Goal: Navigation & Orientation: Find specific page/section

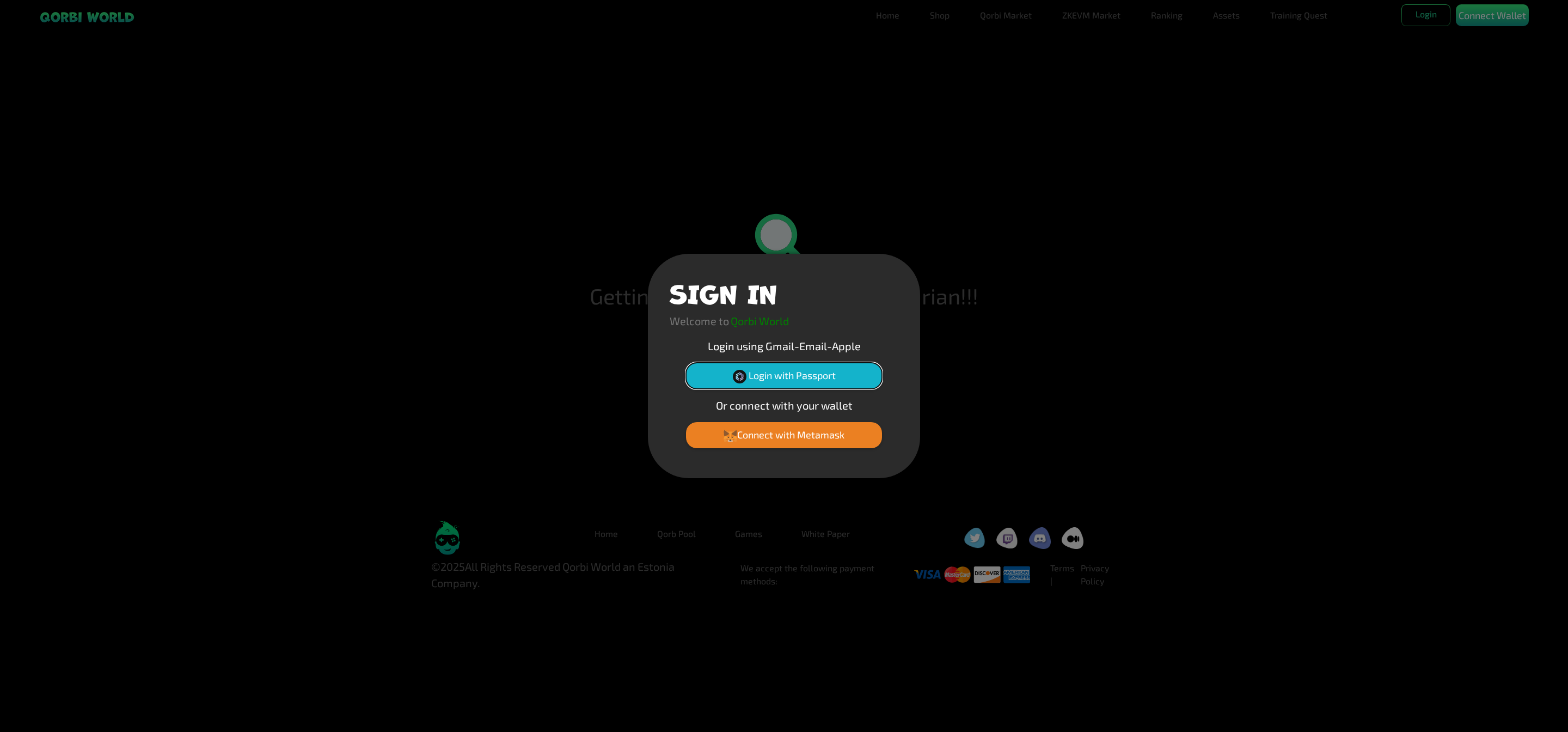
click at [817, 376] on button "Login with Passport" at bounding box center [784, 376] width 196 height 26
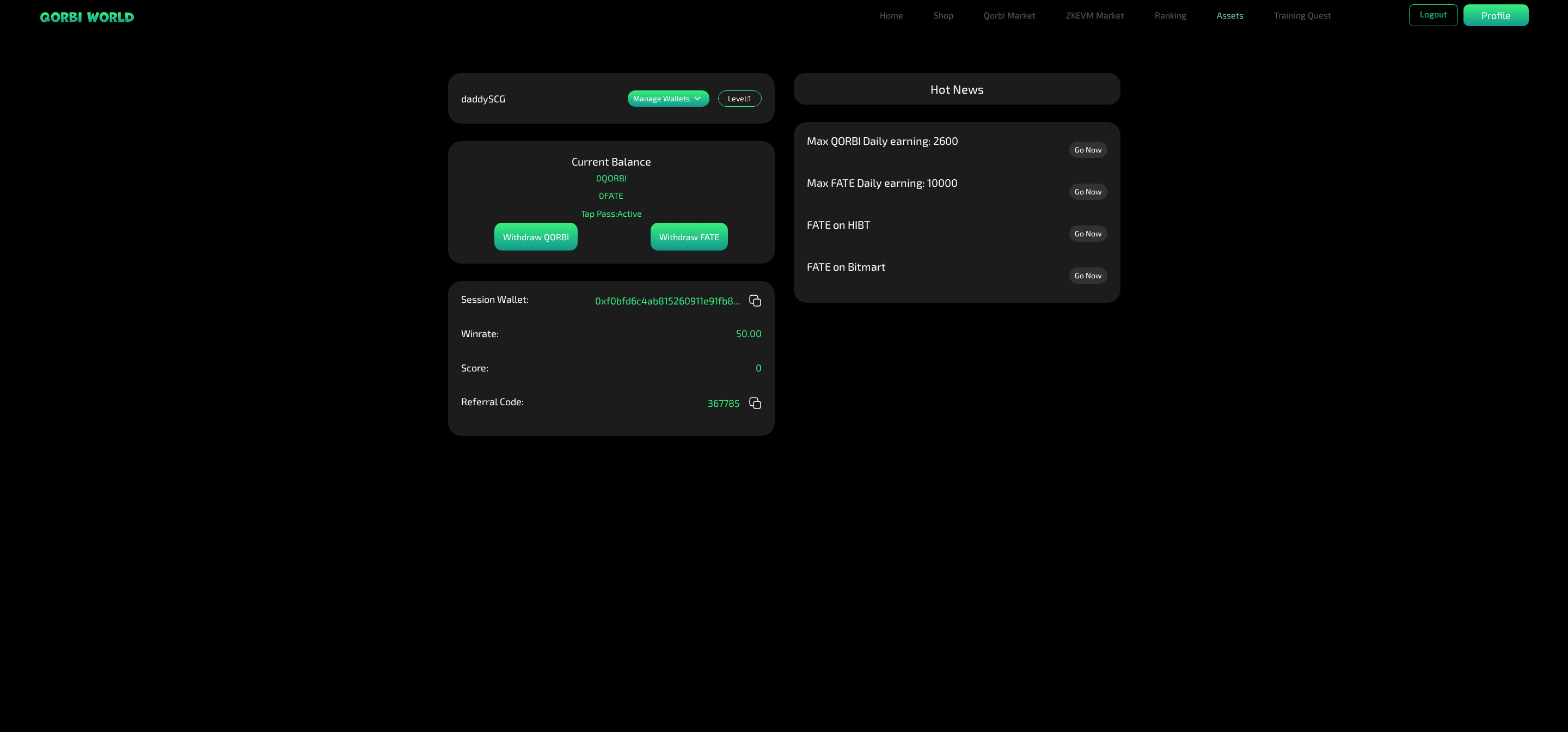
click at [1236, 15] on link "Assets" at bounding box center [1231, 15] width 36 height 22
click at [1234, 33] on link "Assets" at bounding box center [1231, 37] width 36 height 22
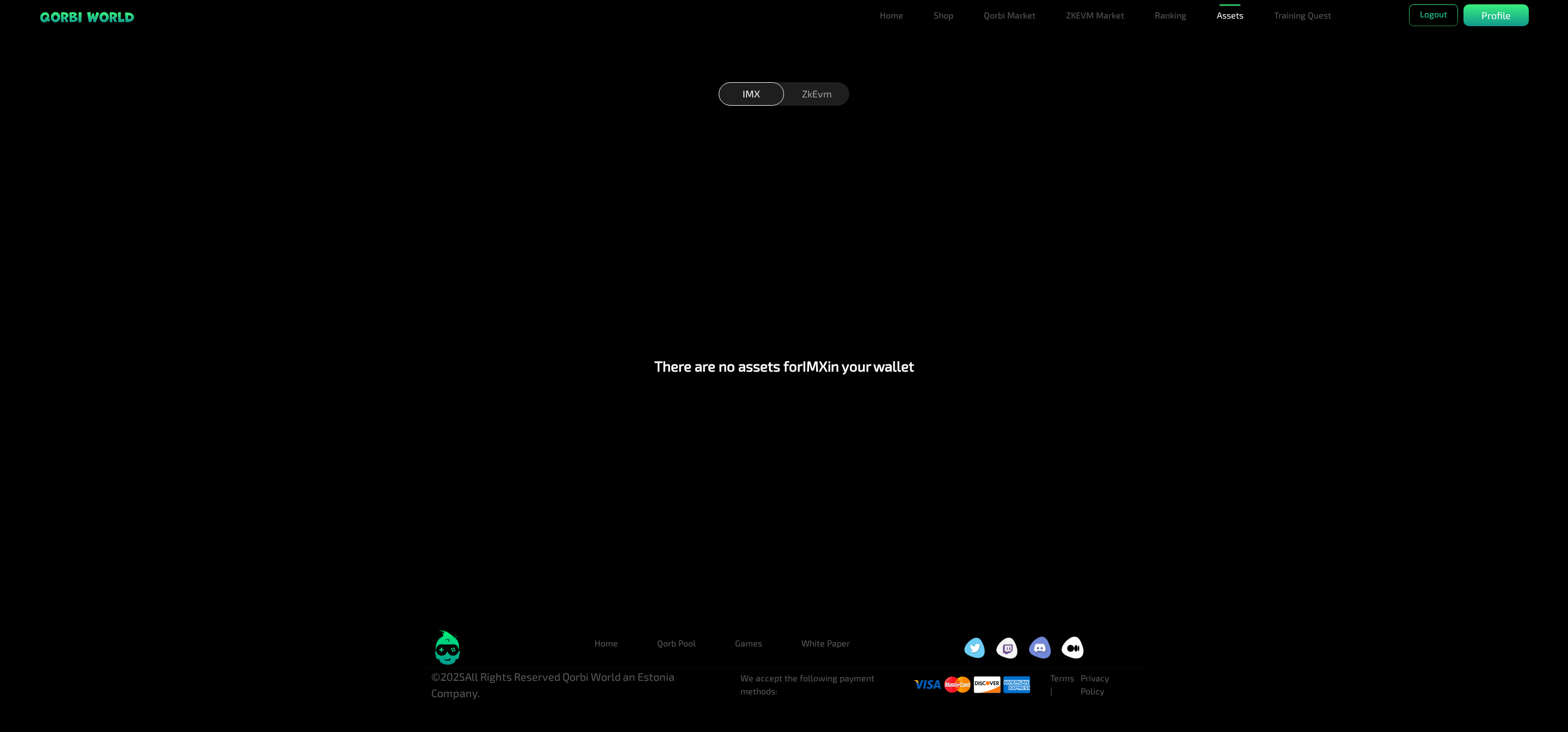
click at [814, 95] on div "ZkEvm" at bounding box center [817, 94] width 66 height 23
click at [737, 96] on div "IMX" at bounding box center [752, 94] width 66 height 23
click at [1492, 20] on p "Profile" at bounding box center [1496, 16] width 29 height 15
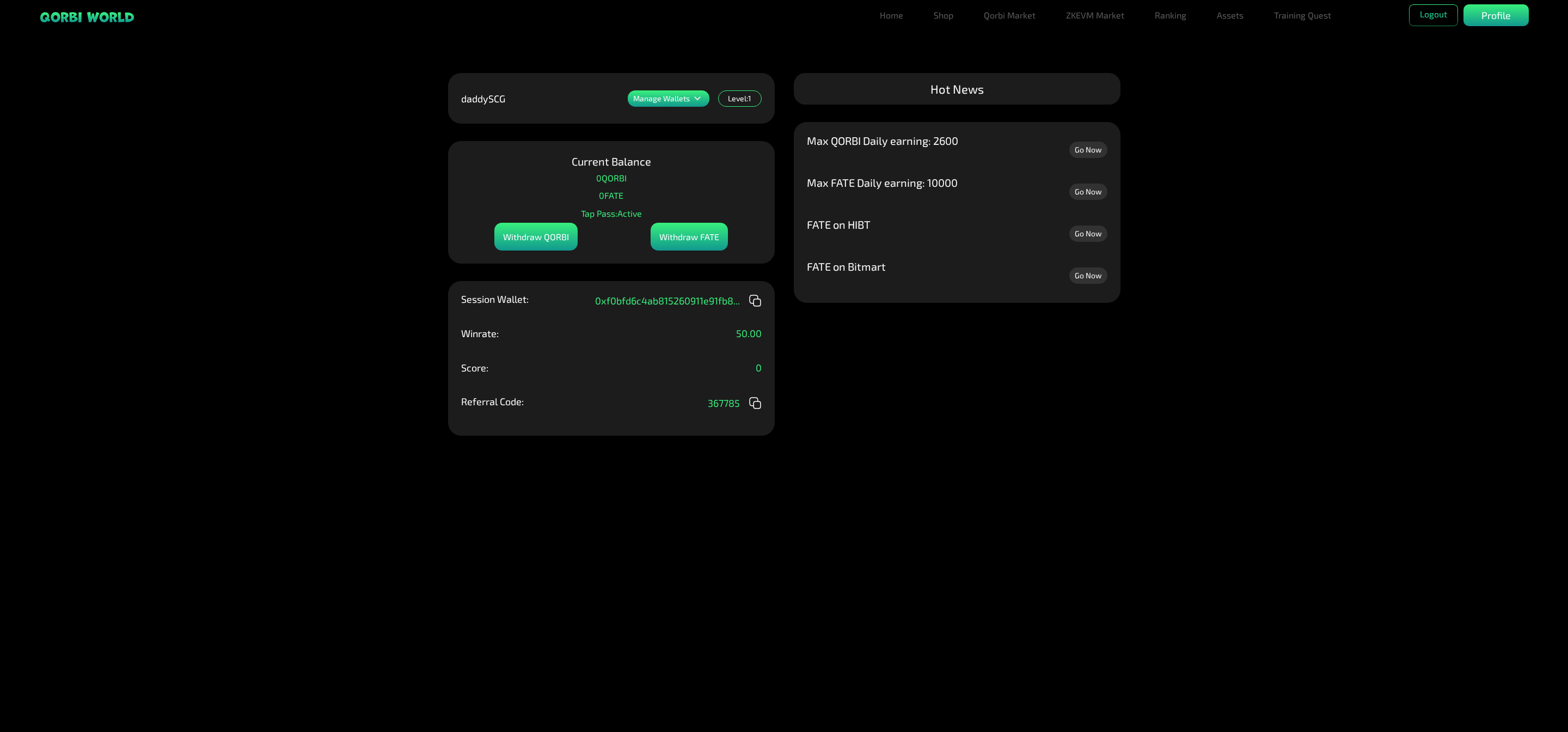
click at [675, 102] on p "Manage Wallets" at bounding box center [662, 98] width 56 height 7
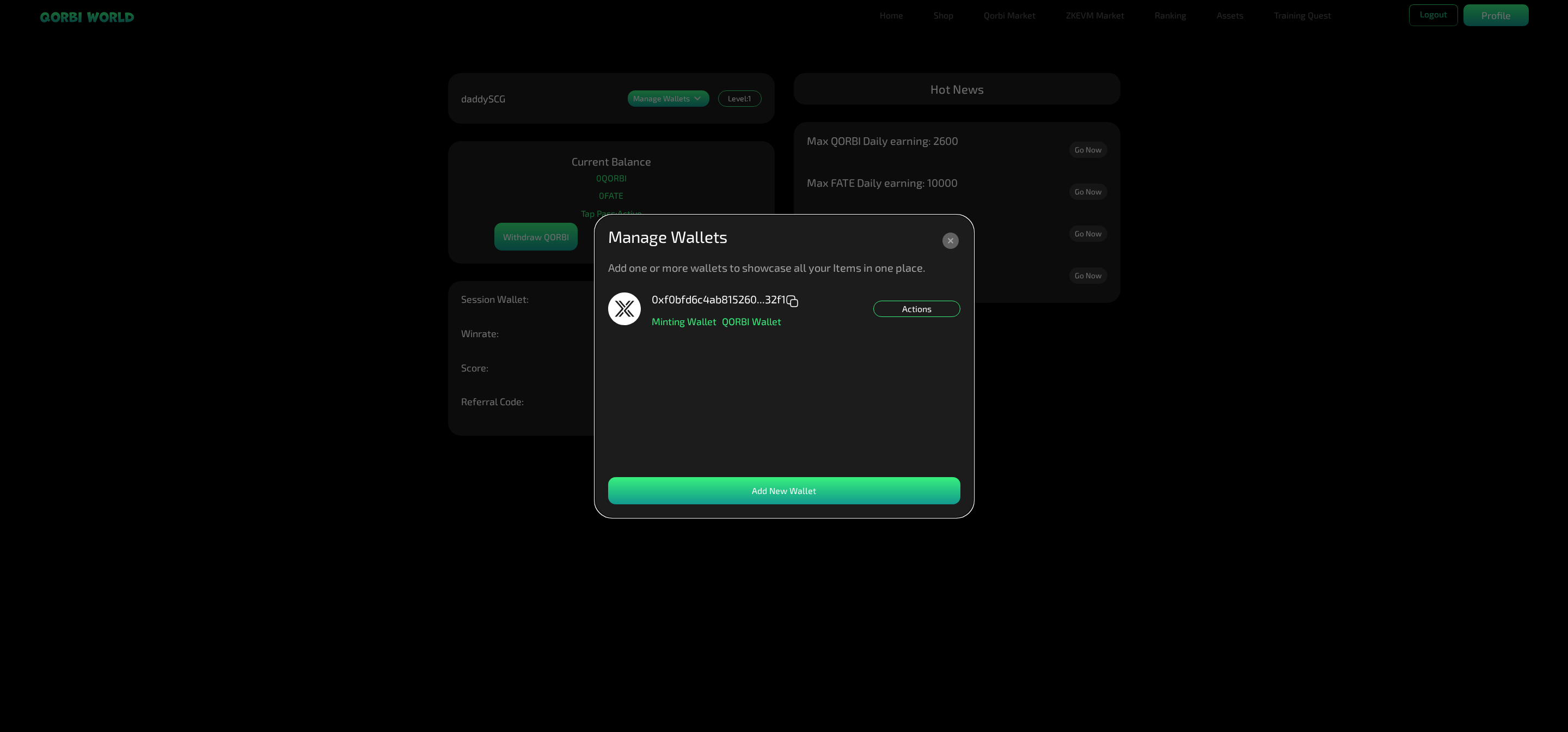
click at [944, 244] on icon at bounding box center [950, 240] width 16 height 16
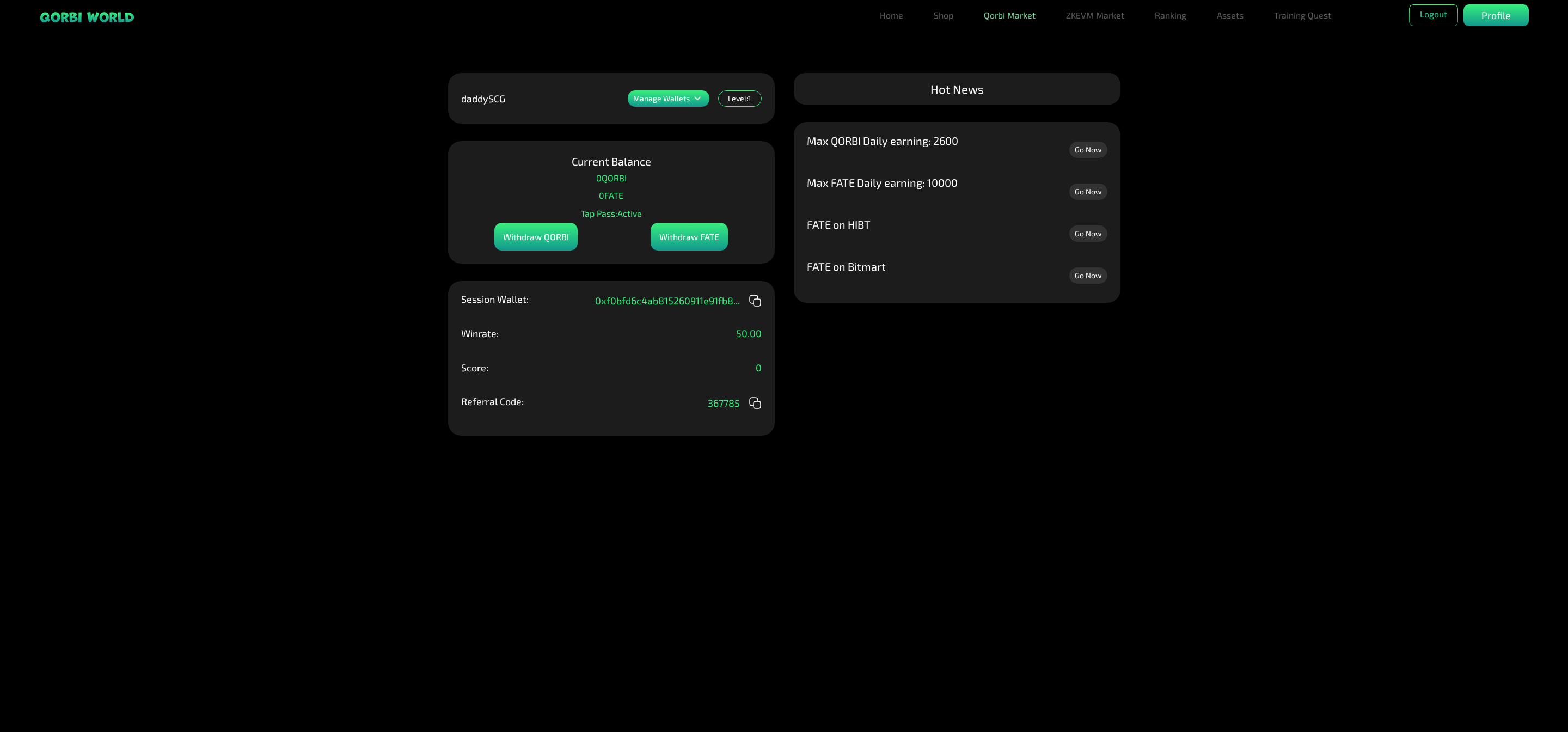
click at [1023, 17] on link "Qorbi Market" at bounding box center [1009, 15] width 60 height 22
